Goal: Task Accomplishment & Management: Manage account settings

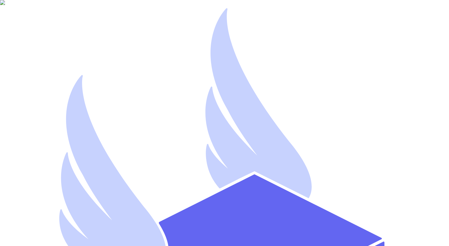
type input "[EMAIL_ADDRESS][DOMAIN_NAME]"
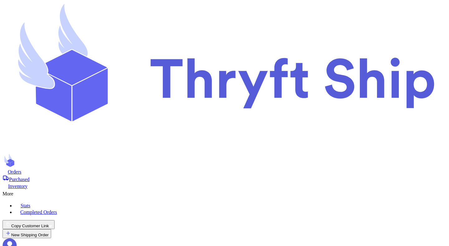
click at [17, 238] on icon at bounding box center [10, 245] width 14 height 14
click at [22, 169] on span "Orders" at bounding box center [15, 171] width 14 height 5
click at [17, 238] on icon at bounding box center [10, 245] width 14 height 14
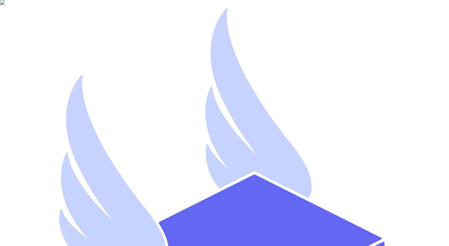
type input "[EMAIL_ADDRESS][DOMAIN_NAME]"
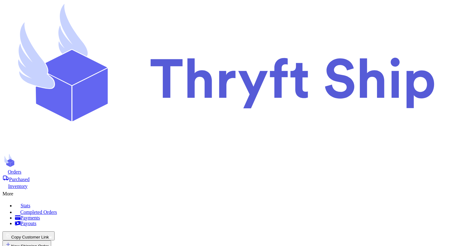
scroll to position [190, 0]
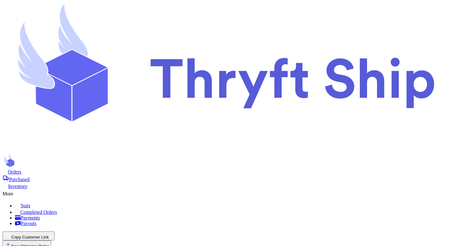
scroll to position [0, 0]
